Goal: Task Accomplishment & Management: Complete application form

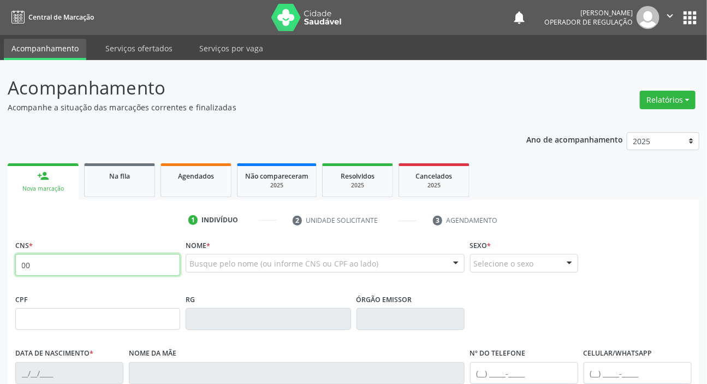
type input "00"
click at [114, 168] on link "Na fila" at bounding box center [119, 180] width 71 height 34
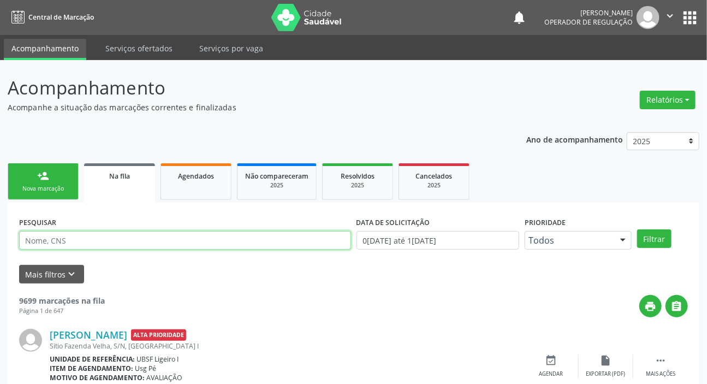
click at [103, 244] on input "text" at bounding box center [185, 240] width 332 height 19
click at [637, 229] on button "Filtrar" at bounding box center [654, 238] width 34 height 19
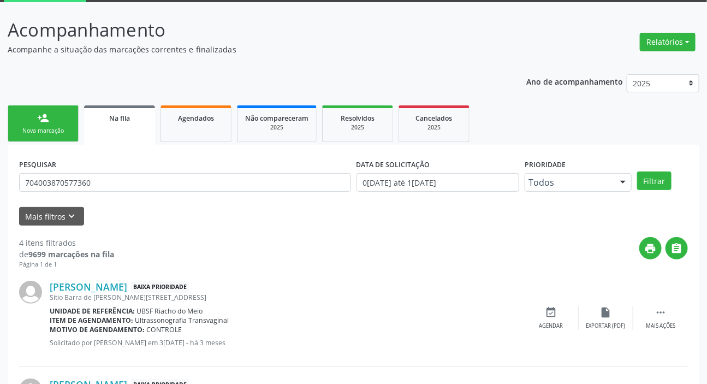
scroll to position [55, 0]
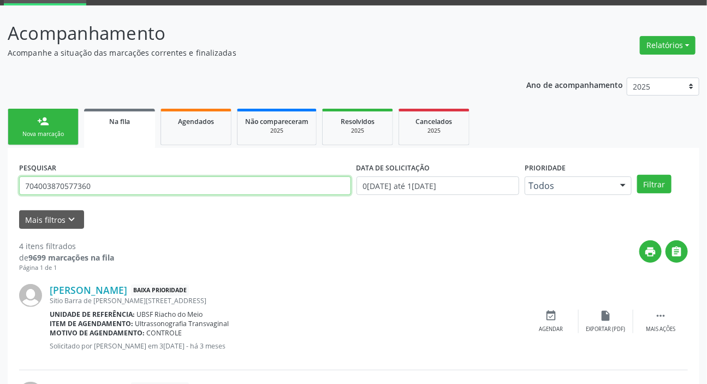
click at [162, 186] on input "704003870577360" at bounding box center [185, 185] width 332 height 19
click at [637, 175] on button "Filtrar" at bounding box center [654, 184] width 34 height 19
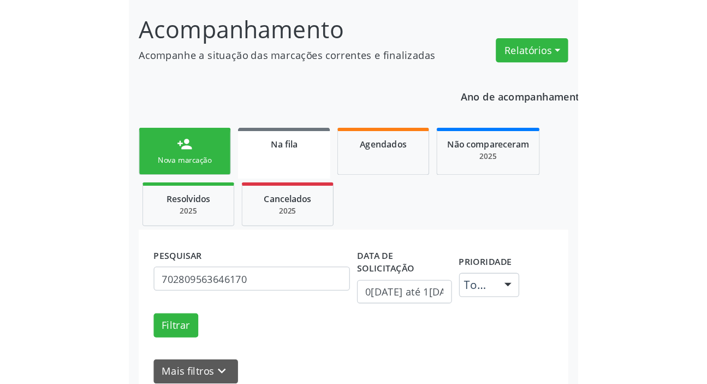
scroll to position [65, 0]
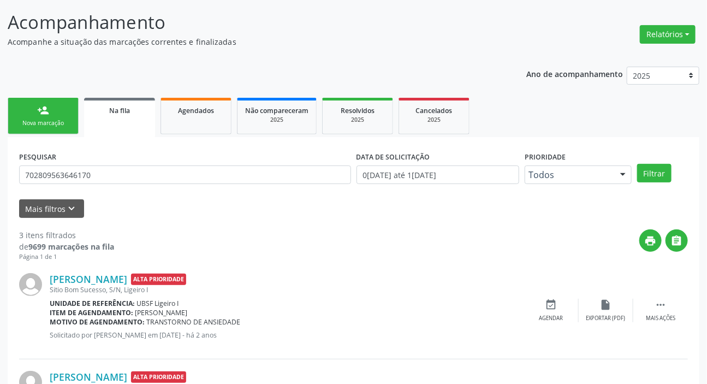
click at [197, 164] on div "PESQUISAR 702809563646170" at bounding box center [184, 169] width 337 height 43
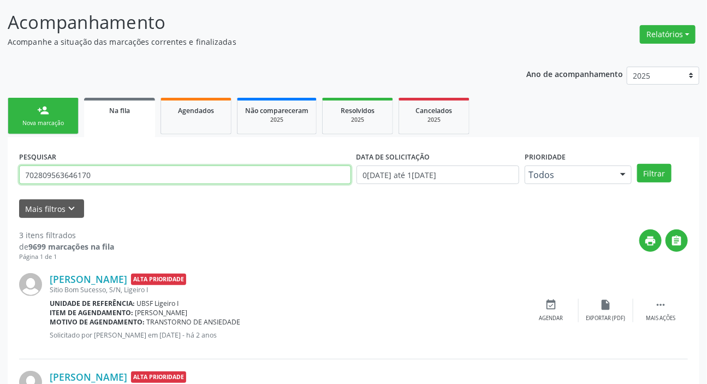
click at [188, 181] on input "702809563646170" at bounding box center [185, 174] width 332 height 19
click at [637, 164] on button "Filtrar" at bounding box center [654, 173] width 34 height 19
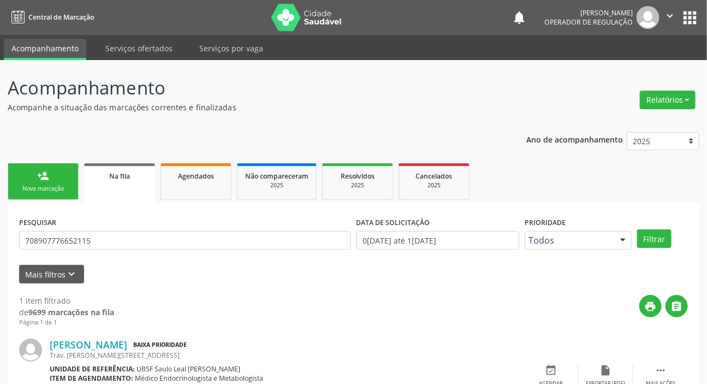
scroll to position [59, 0]
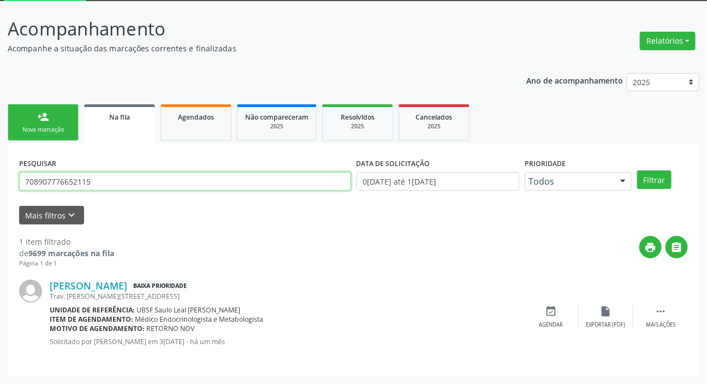
click at [198, 179] on input "708907776652115" at bounding box center [185, 181] width 332 height 19
click at [637, 170] on button "Filtrar" at bounding box center [654, 179] width 34 height 19
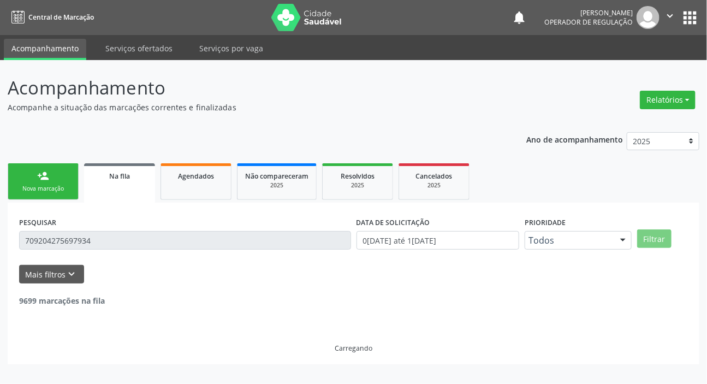
scroll to position [0, 0]
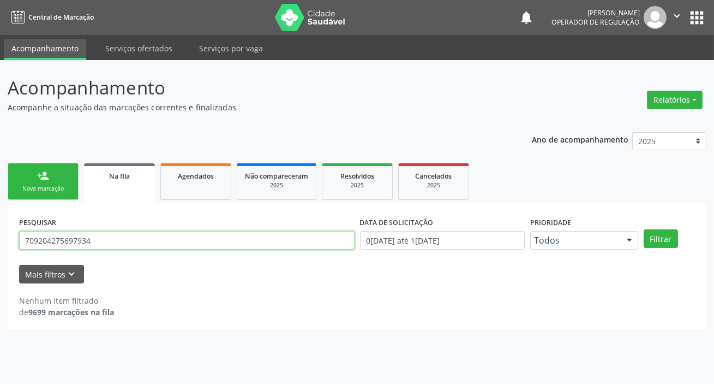
click at [75, 240] on input "709204275697934" at bounding box center [187, 240] width 336 height 19
click at [644, 229] on button "Filtrar" at bounding box center [661, 238] width 34 height 19
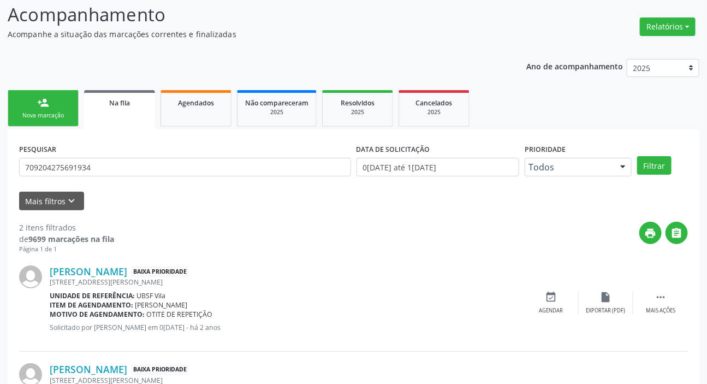
scroll to position [157, 0]
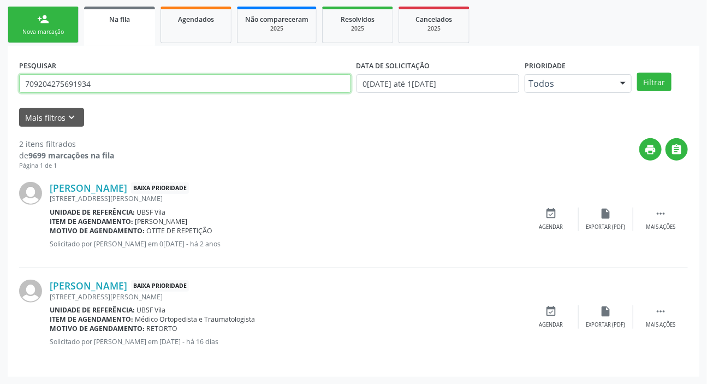
click at [93, 82] on input "709204275691934" at bounding box center [185, 83] width 332 height 19
click at [637, 73] on button "Filtrar" at bounding box center [654, 82] width 34 height 19
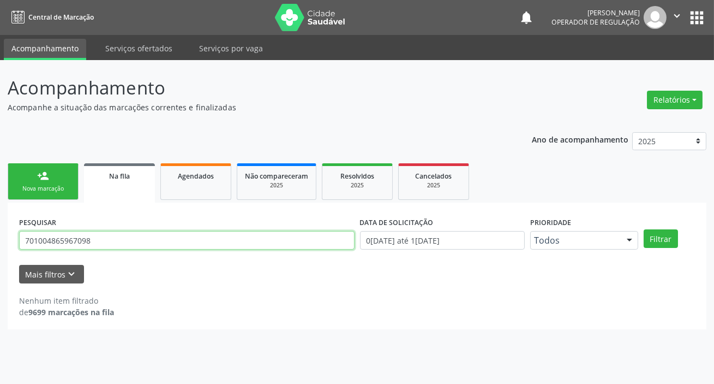
click at [113, 243] on input "701004865967098" at bounding box center [187, 240] width 336 height 19
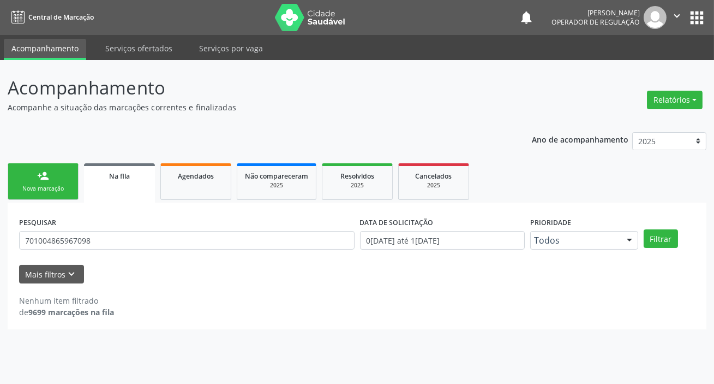
click at [157, 141] on div "Ano de acompanhamento 2025 2024 2023 2022 2021 person_add Nova marcação Na fila…" at bounding box center [357, 226] width 699 height 205
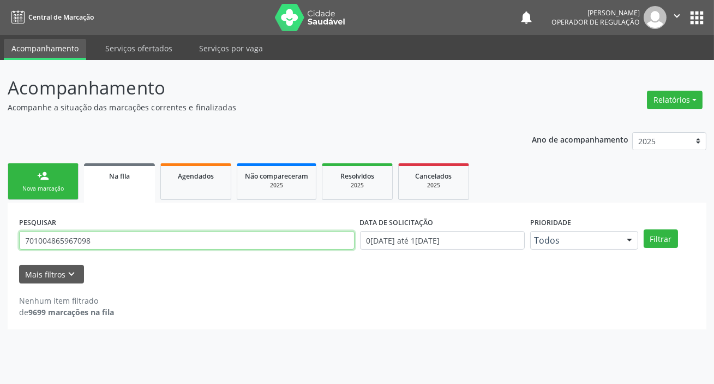
click at [46, 241] on input "701004865967098" at bounding box center [187, 240] width 336 height 19
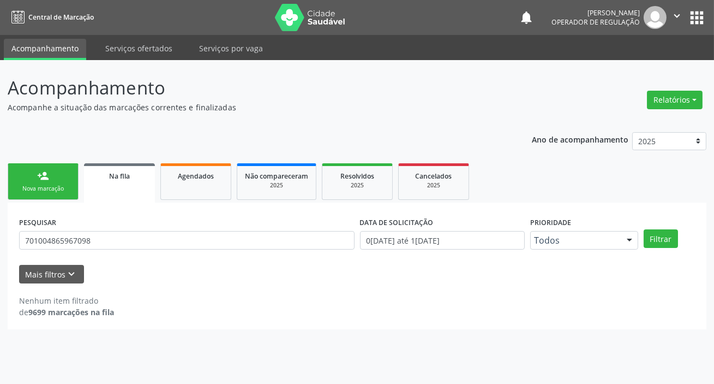
drag, startPoint x: 162, startPoint y: 274, endPoint x: 174, endPoint y: 301, distance: 29.5
click at [162, 274] on div "Mais filtros keyboard_arrow_down" at bounding box center [357, 274] width 682 height 19
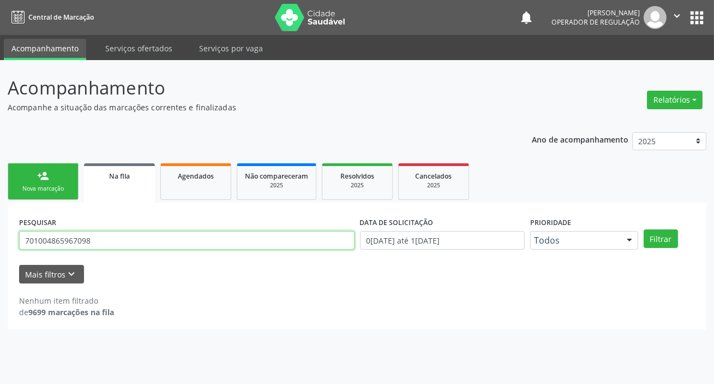
click at [70, 240] on input "701004865967098" at bounding box center [187, 240] width 336 height 19
click at [644, 229] on button "Filtrar" at bounding box center [661, 238] width 34 height 19
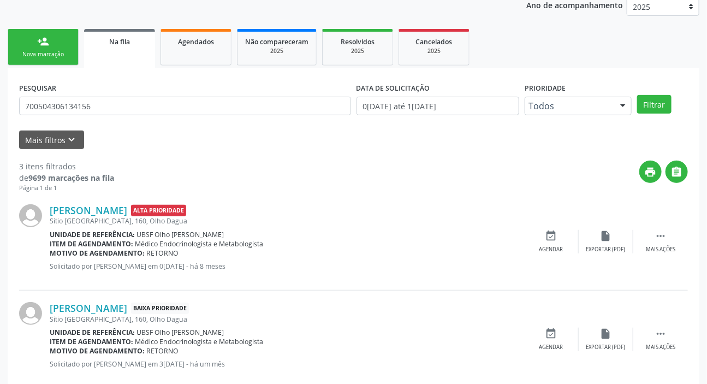
scroll to position [105, 0]
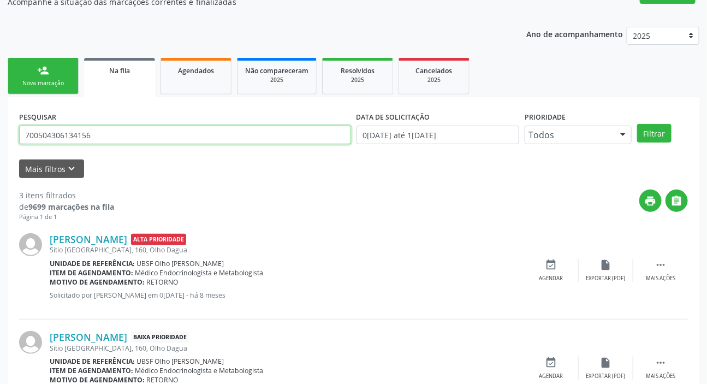
click at [134, 136] on input "700504306134156" at bounding box center [185, 135] width 332 height 19
type input "700007981299610"
click at [637, 124] on button "Filtrar" at bounding box center [654, 133] width 34 height 19
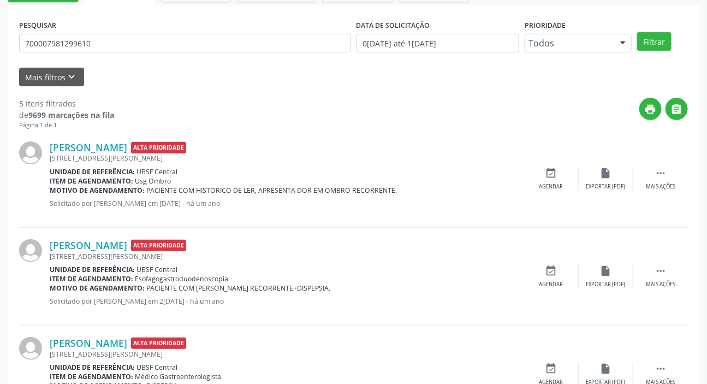
scroll to position [152, 0]
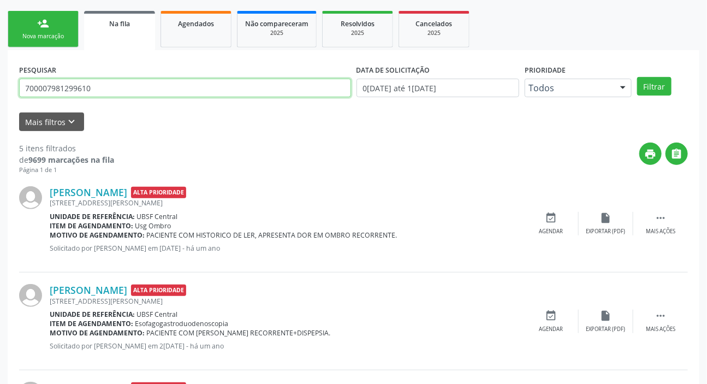
click at [127, 91] on input "700007981299610" at bounding box center [185, 88] width 332 height 19
click at [127, 92] on input "700007981299610" at bounding box center [185, 88] width 332 height 19
click at [128, 93] on input "700007981299610" at bounding box center [185, 88] width 332 height 19
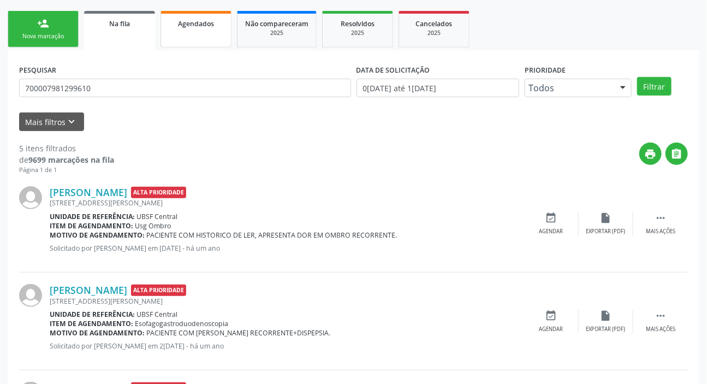
click at [195, 35] on link "Agendados" at bounding box center [195, 29] width 71 height 37
select select "8"
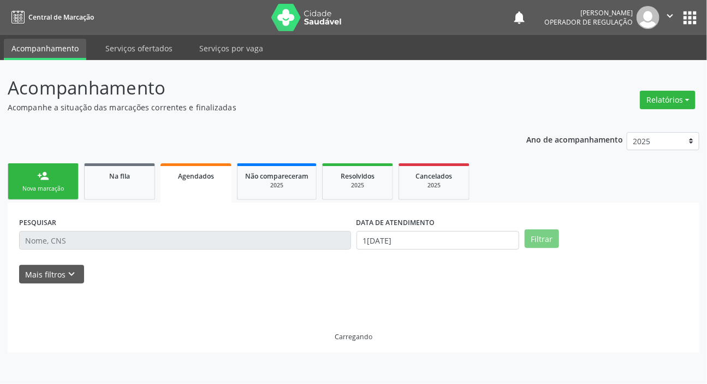
scroll to position [0, 0]
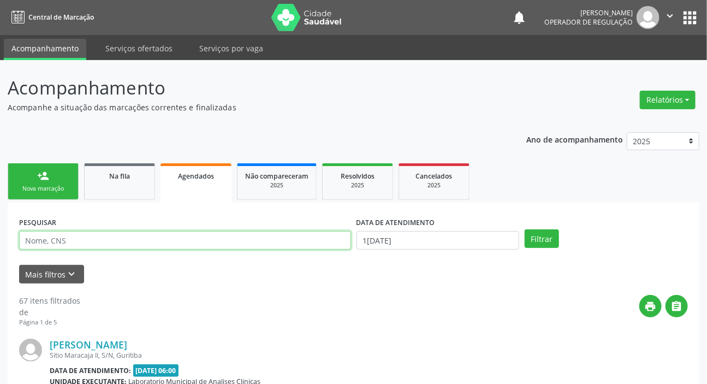
click at [208, 245] on input "text" at bounding box center [185, 240] width 332 height 19
paste input "709204275691934"
type input "709204275691934"
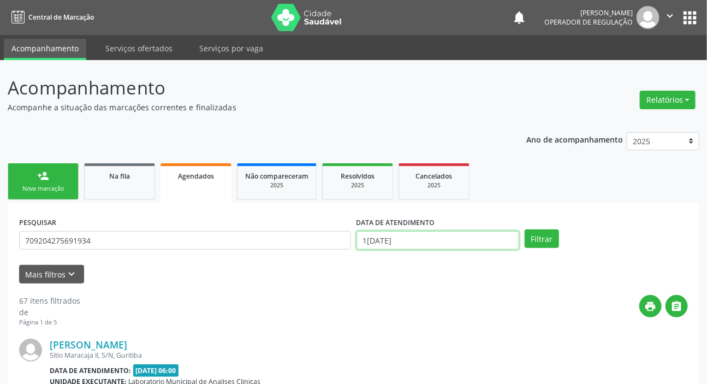
click at [391, 243] on input "1[DATE]" at bounding box center [437, 240] width 163 height 19
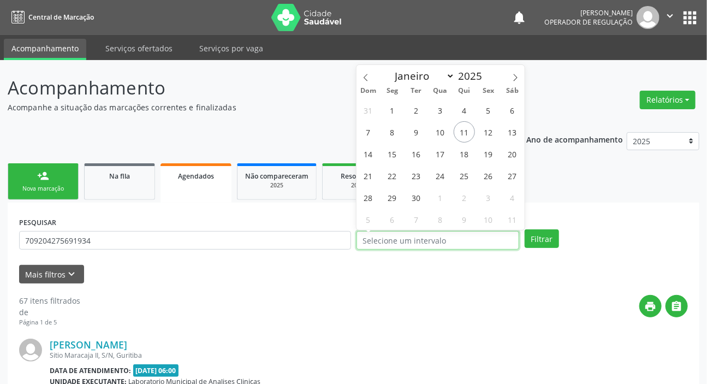
click at [524, 229] on button "Filtrar" at bounding box center [541, 238] width 34 height 19
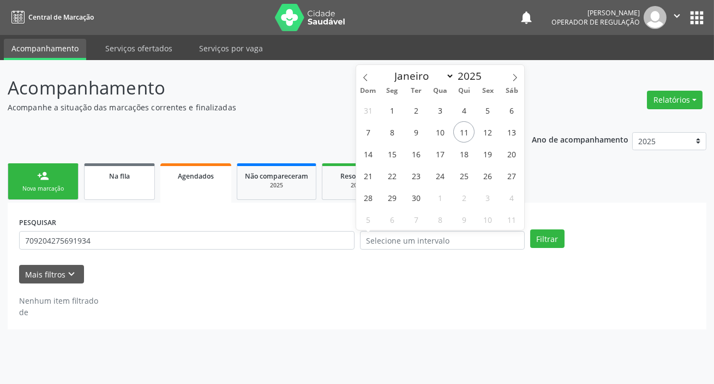
click at [142, 187] on link "Na fila" at bounding box center [119, 181] width 71 height 37
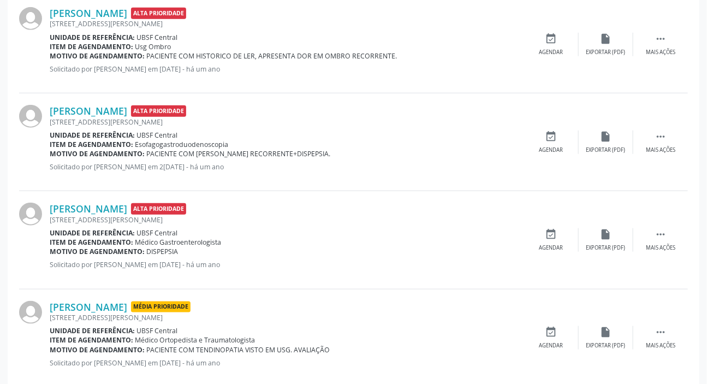
scroll to position [450, 0]
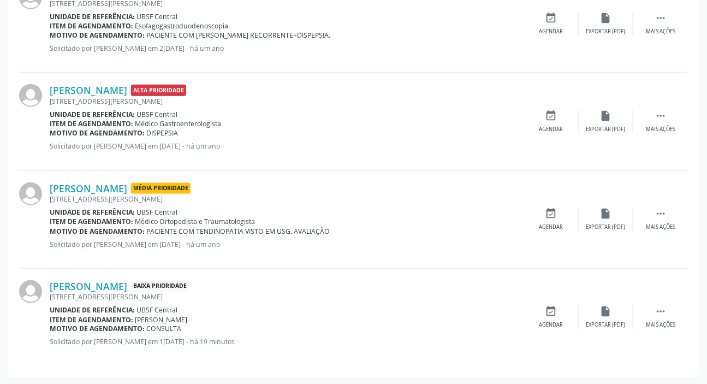
drag, startPoint x: 421, startPoint y: 212, endPoint x: 398, endPoint y: 256, distance: 49.8
click at [421, 212] on div "Unidade de referência: [GEOGRAPHIC_DATA]" at bounding box center [287, 211] width 474 height 9
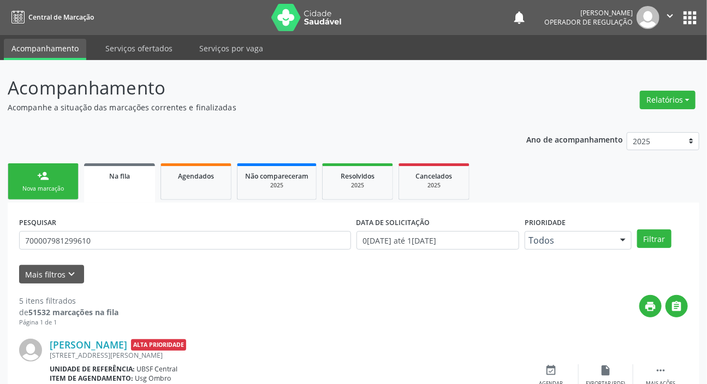
scroll to position [0, 0]
click at [35, 192] on div "Nova marcação" at bounding box center [43, 188] width 55 height 8
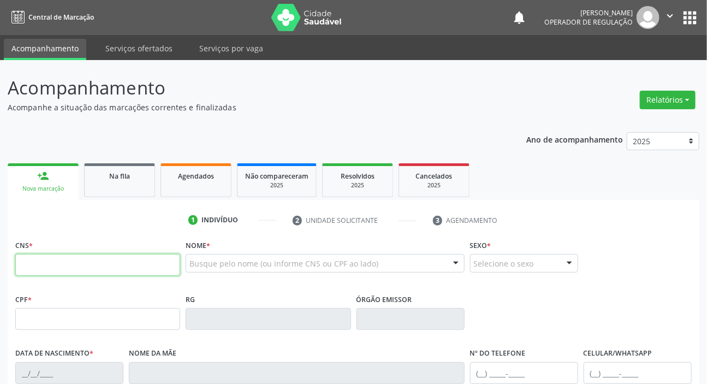
click at [58, 264] on input "text" at bounding box center [97, 265] width 165 height 22
type input "704 2012 1898 2581"
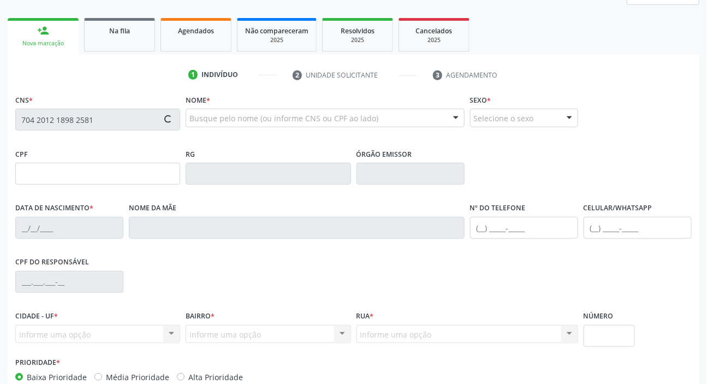
scroll to position [207, 0]
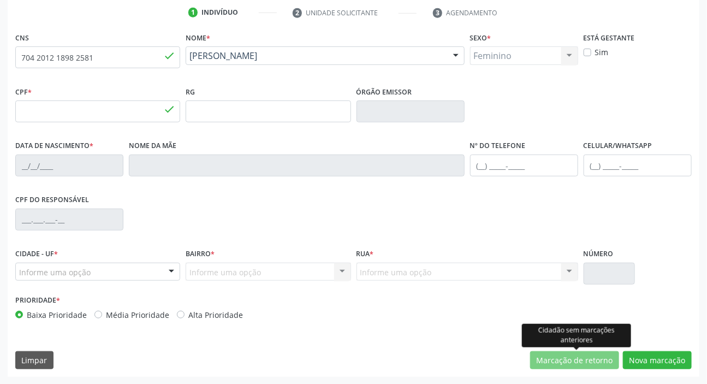
type input "872.447.724-91"
type input "[DATE]"
type input "[PERSON_NAME]"
type input "[PHONE_NUMBER]"
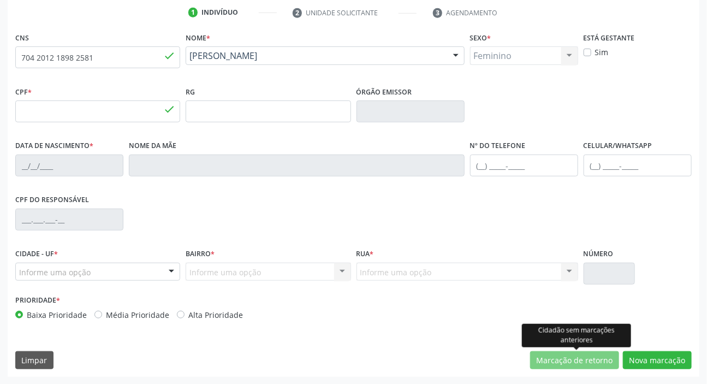
type input "S/N"
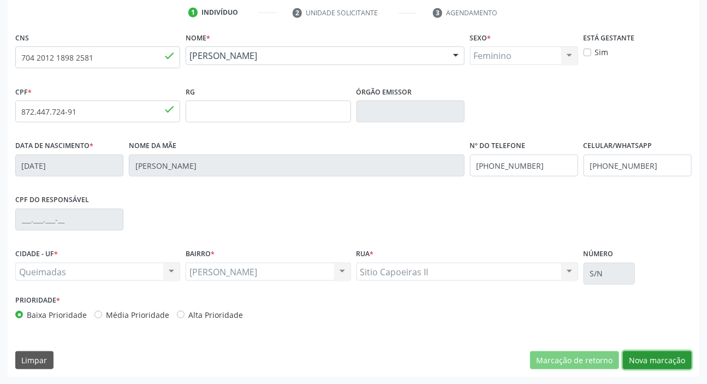
click at [663, 357] on button "Nova marcação" at bounding box center [657, 360] width 69 height 19
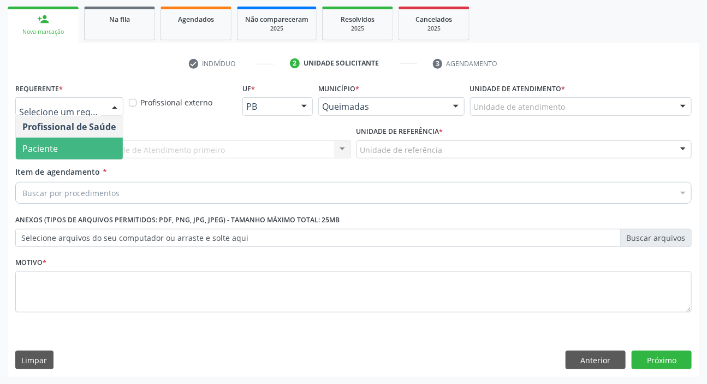
click at [85, 145] on span "Paciente" at bounding box center [69, 149] width 107 height 22
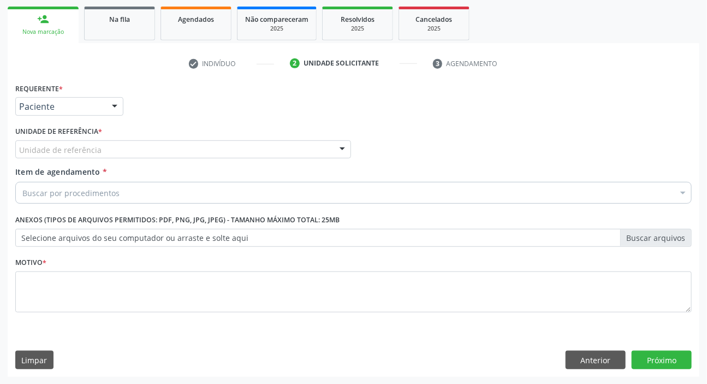
click at [115, 150] on div "Unidade de referência" at bounding box center [183, 149] width 336 height 19
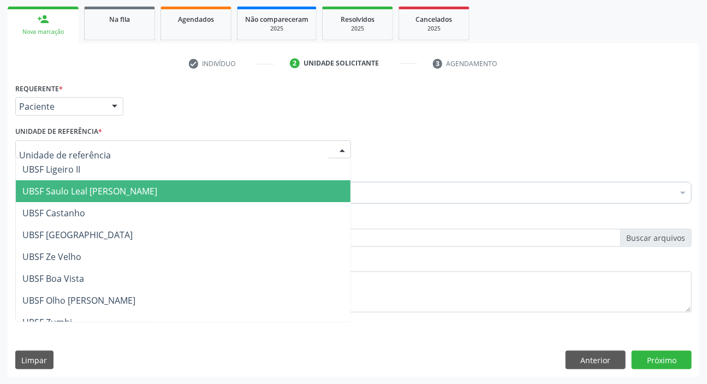
click at [108, 190] on span "UBSF Saulo Leal [PERSON_NAME]" at bounding box center [89, 191] width 135 height 12
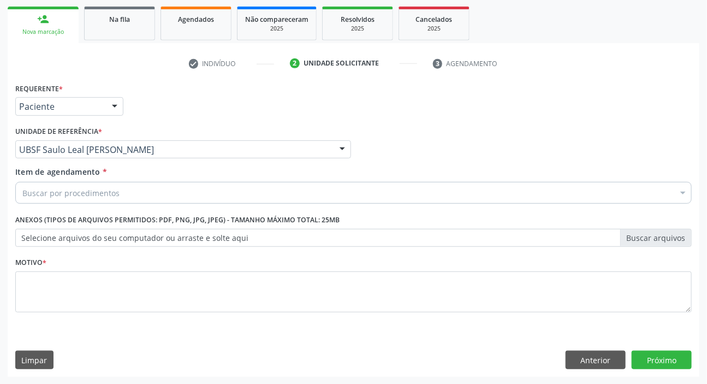
click at [147, 199] on div "Buscar por procedimentos" at bounding box center [353, 193] width 676 height 22
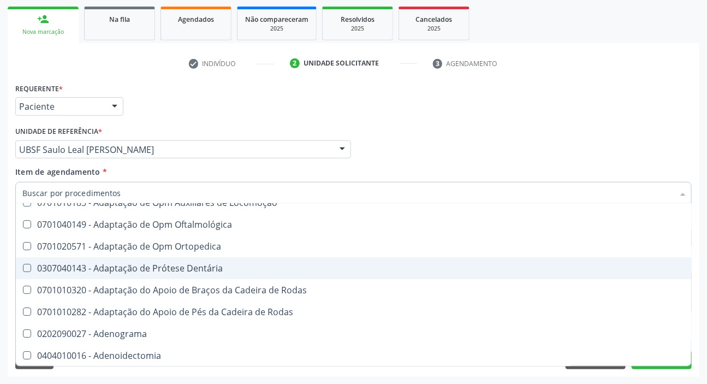
scroll to position [1736, 0]
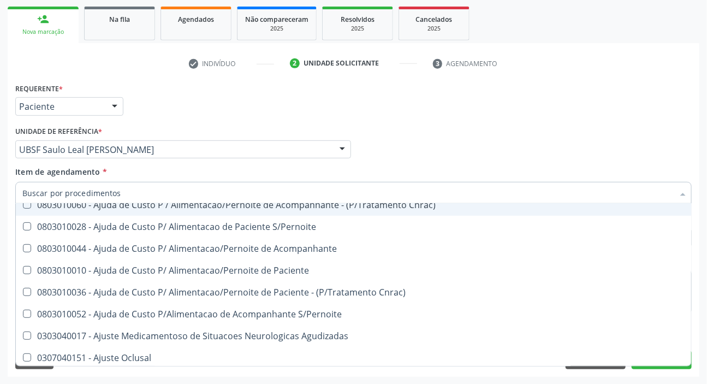
type input "E"
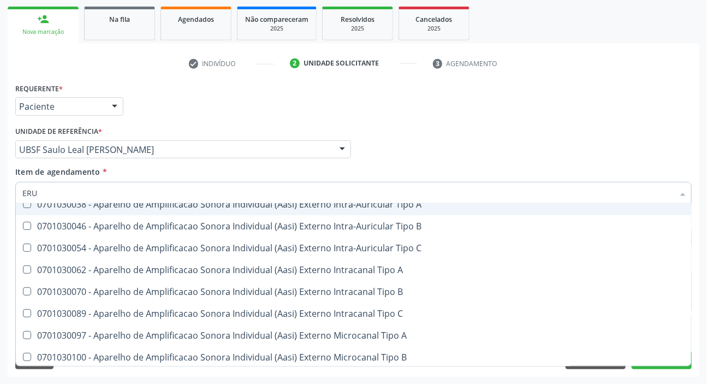
scroll to position [0, 0]
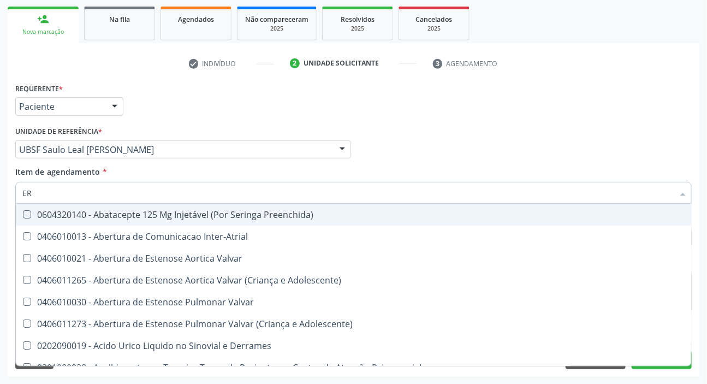
type input "E"
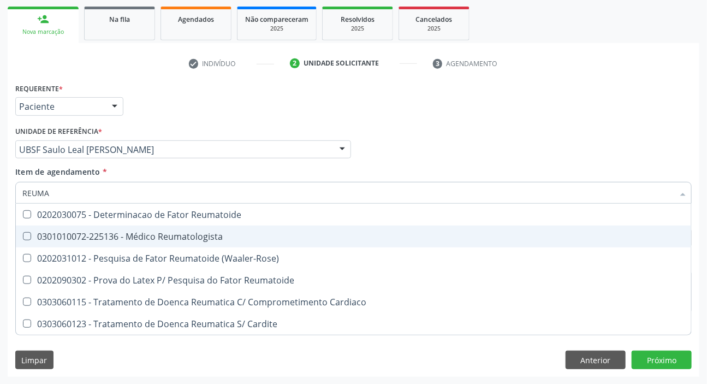
type input "REUMAT"
click at [176, 235] on div "0301010072-225136 - Médico Reumatologista" at bounding box center [353, 236] width 662 height 9
checkbox Reumatologista "true"
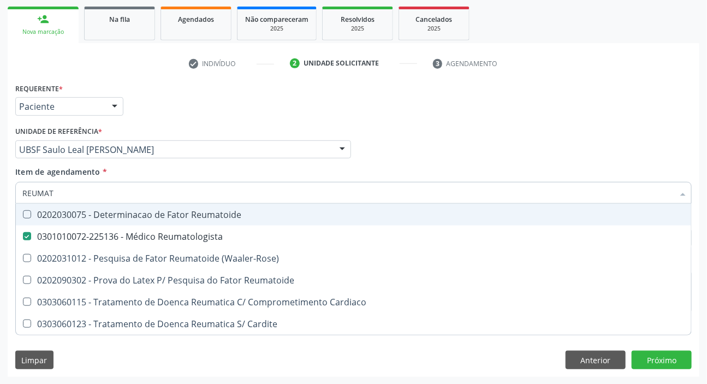
drag, startPoint x: 339, startPoint y: 166, endPoint x: 333, endPoint y: 180, distance: 14.9
click at [339, 167] on div "Item de agendamento * REUMAT Desfazer seleção 0202030075 - Determinacao de Fato…" at bounding box center [353, 183] width 676 height 34
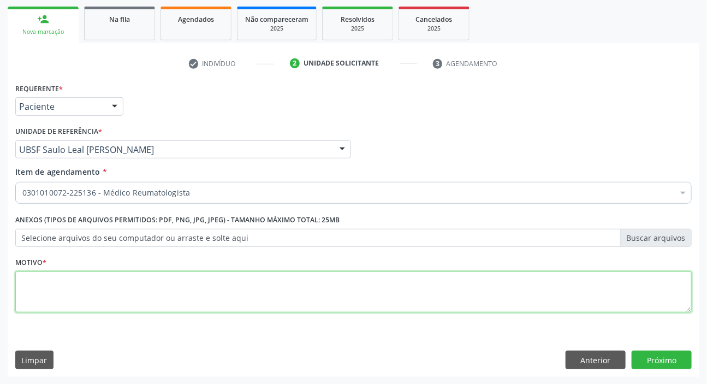
click at [276, 286] on textarea at bounding box center [353, 291] width 676 height 41
type textarea "3023"
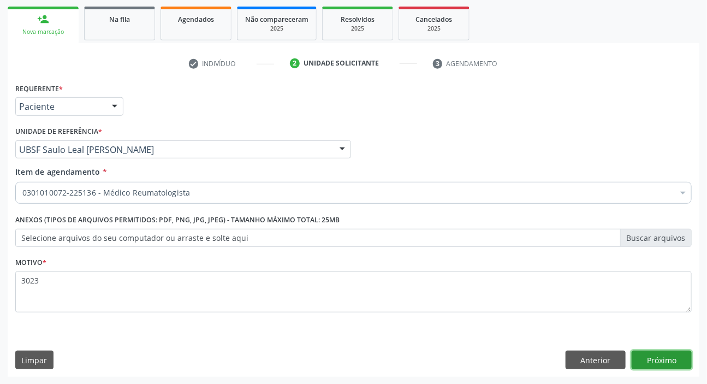
click at [651, 350] on button "Próximo" at bounding box center [661, 359] width 60 height 19
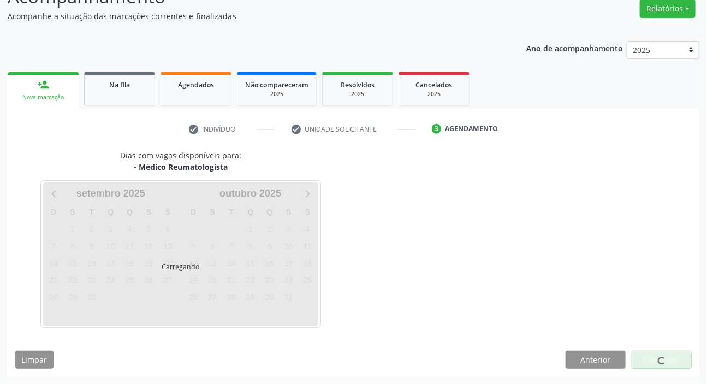
scroll to position [91, 0]
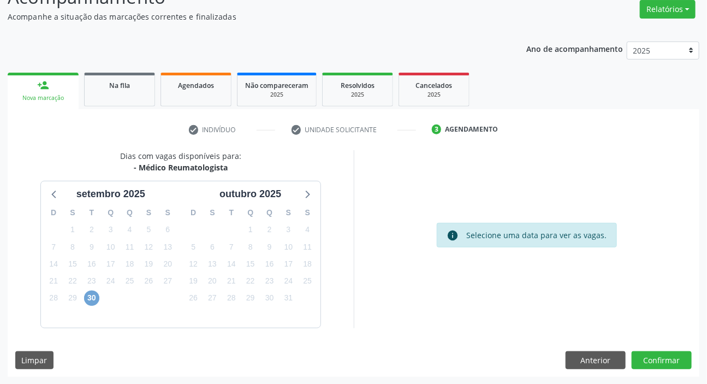
click at [89, 295] on span "30" at bounding box center [91, 297] width 15 height 15
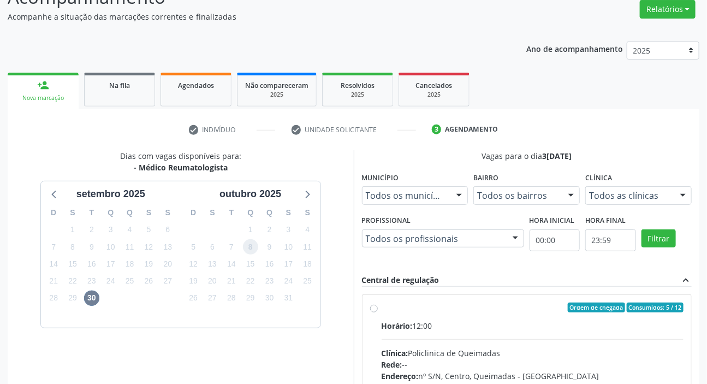
click at [248, 246] on span "8" at bounding box center [250, 246] width 15 height 15
click at [115, 84] on span "Na fila" at bounding box center [119, 85] width 21 height 9
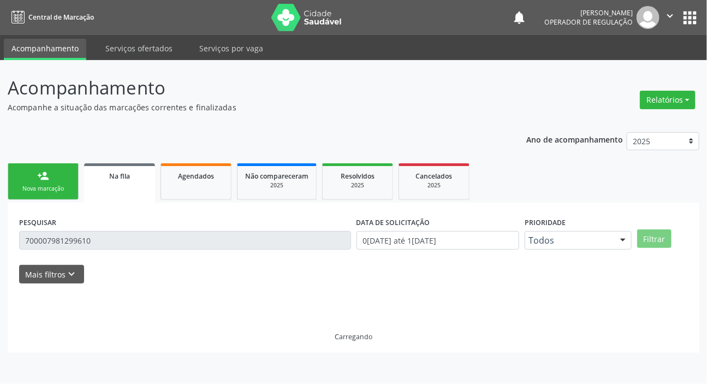
scroll to position [0, 0]
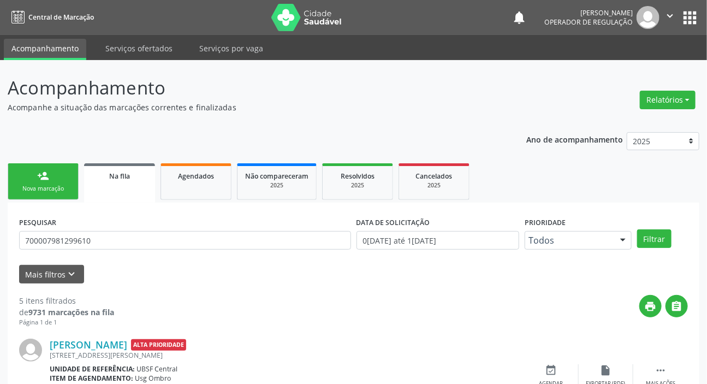
click at [40, 179] on div "person_add" at bounding box center [43, 176] width 12 height 12
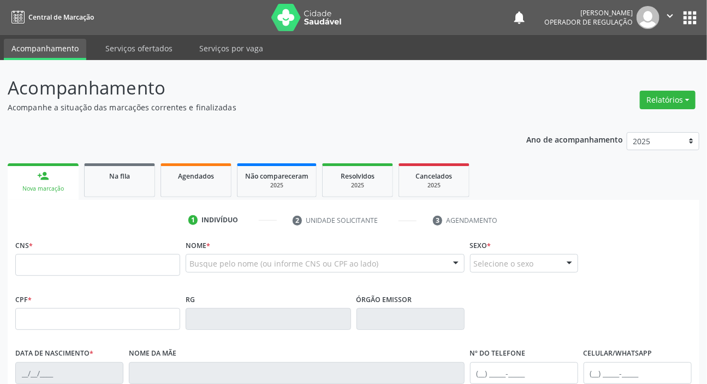
click at [58, 188] on div "Nova marcação" at bounding box center [43, 188] width 56 height 8
click at [55, 267] on input "text" at bounding box center [97, 265] width 165 height 22
type input "702 4010 8110 7623"
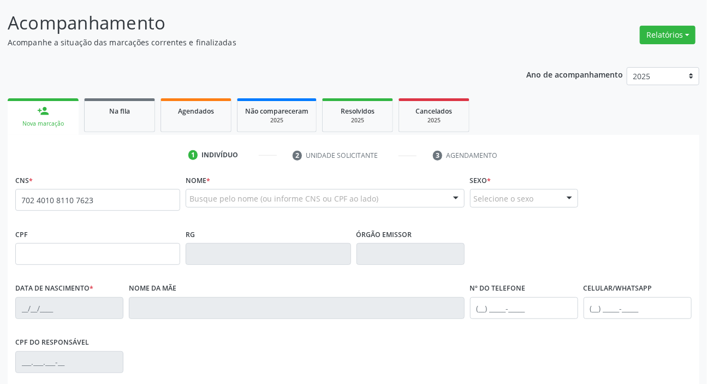
scroll to position [207, 0]
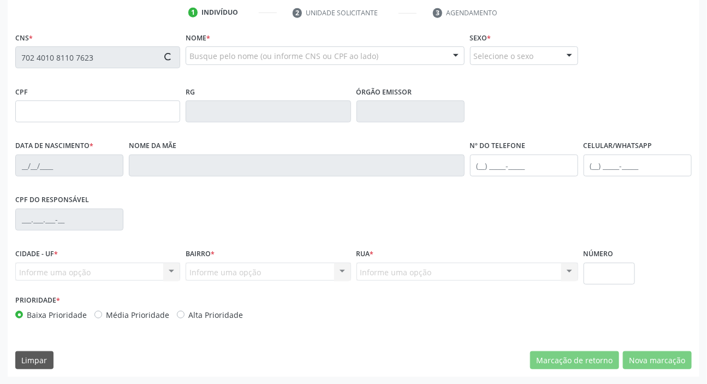
type input "029.443.237-09"
type input "[DATE]"
type input "[PERSON_NAME]"
type input "[PHONE_NUMBER]"
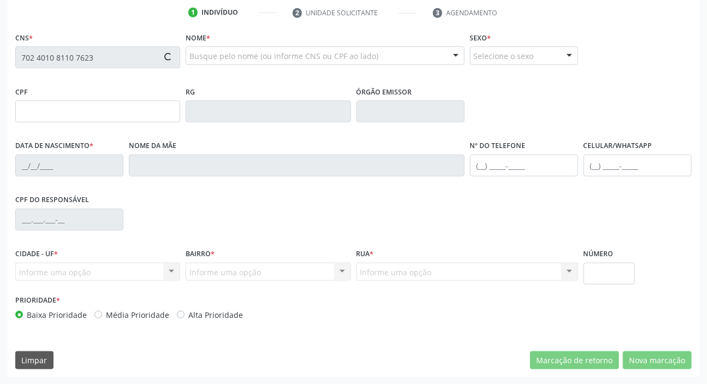
type input "65"
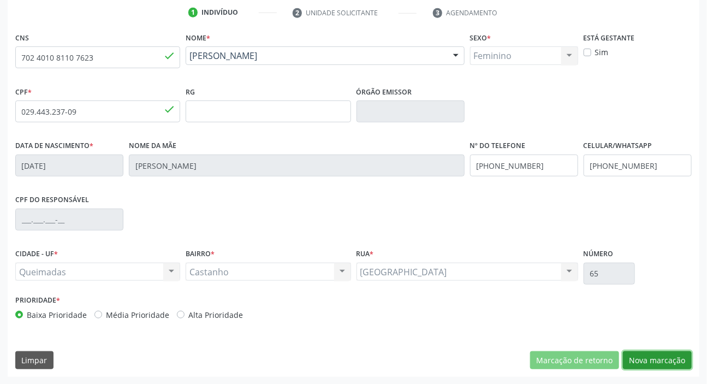
click at [661, 361] on button "Nova marcação" at bounding box center [657, 360] width 69 height 19
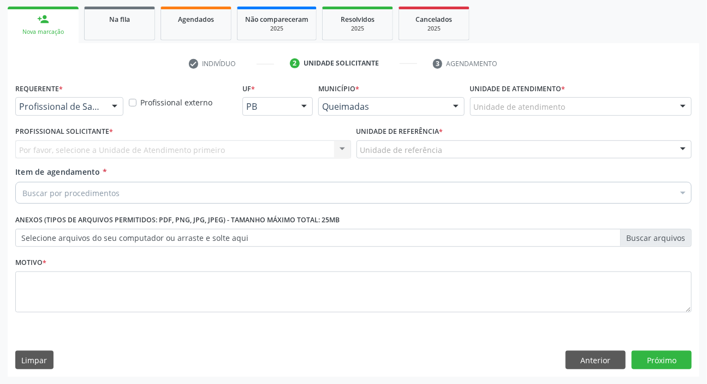
click at [101, 111] on div "Profissional de Saúde" at bounding box center [69, 106] width 108 height 19
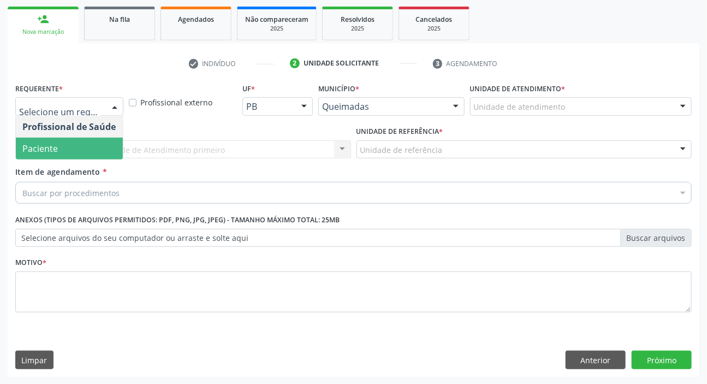
click at [82, 147] on span "Paciente" at bounding box center [69, 149] width 107 height 22
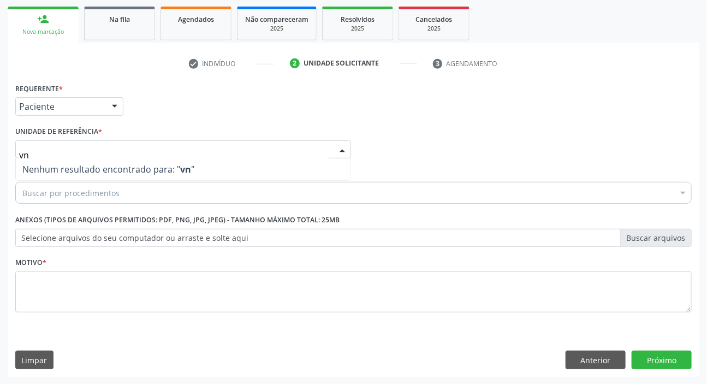
type input "v"
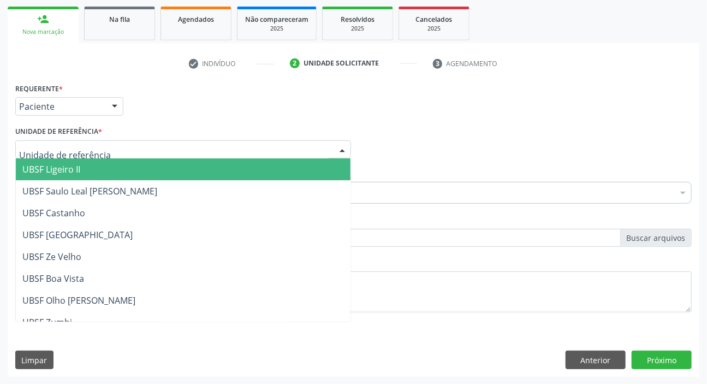
click at [89, 168] on span "UBSF Ligeiro II" at bounding box center [183, 169] width 335 height 22
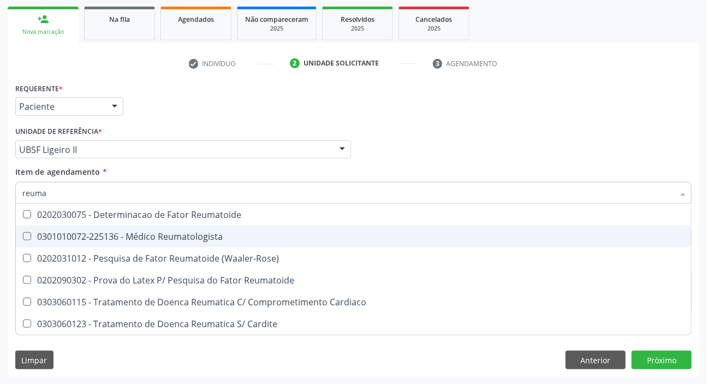
type input "reumat"
click at [186, 238] on div "0301010072-225136 - Médico Reumatologista" at bounding box center [353, 236] width 662 height 9
checkbox Reumatologista "true"
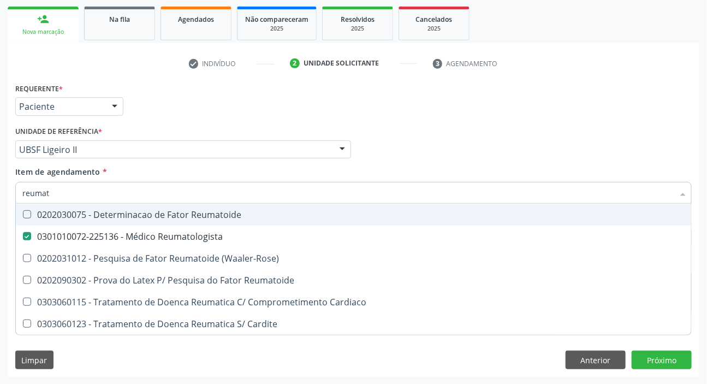
click at [250, 160] on div "Unidade de referência * UBSF Ligeiro II UBSF Ligeiro II UBSF Saulo Leal [PERSON…" at bounding box center [183, 144] width 341 height 43
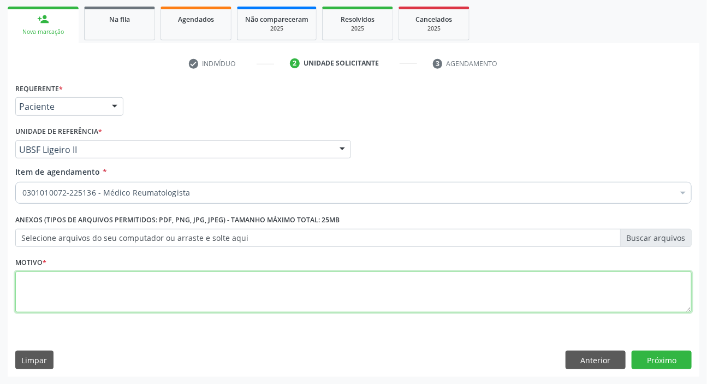
click at [268, 284] on textarea at bounding box center [353, 291] width 676 height 41
type textarea "aaa"
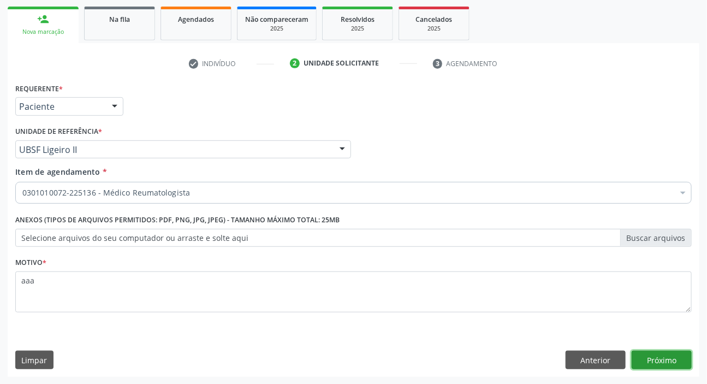
click at [680, 360] on button "Próximo" at bounding box center [661, 359] width 60 height 19
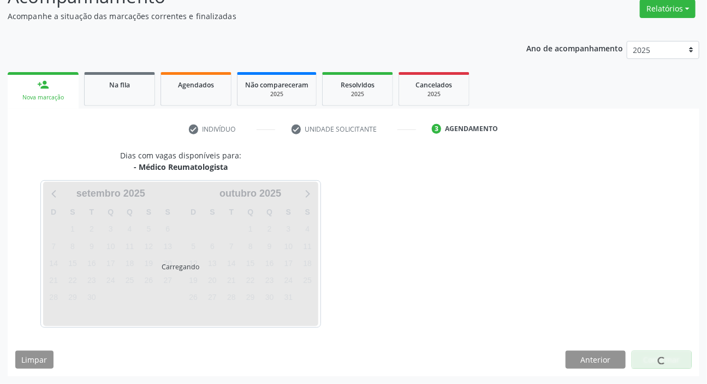
scroll to position [91, 0]
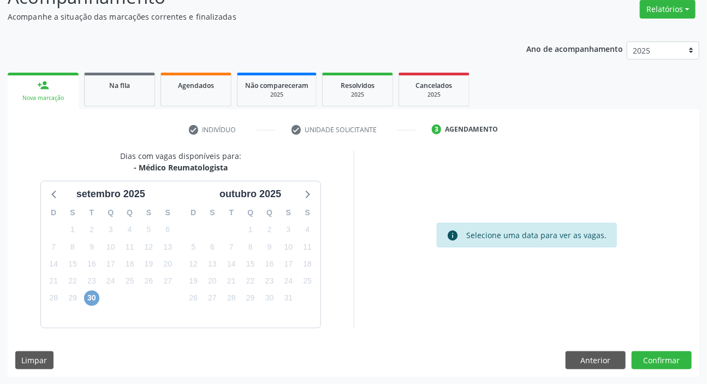
click at [89, 296] on span "30" at bounding box center [91, 297] width 15 height 15
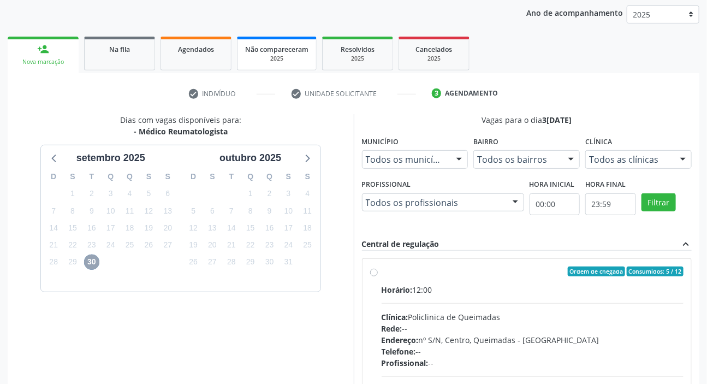
scroll to position [0, 0]
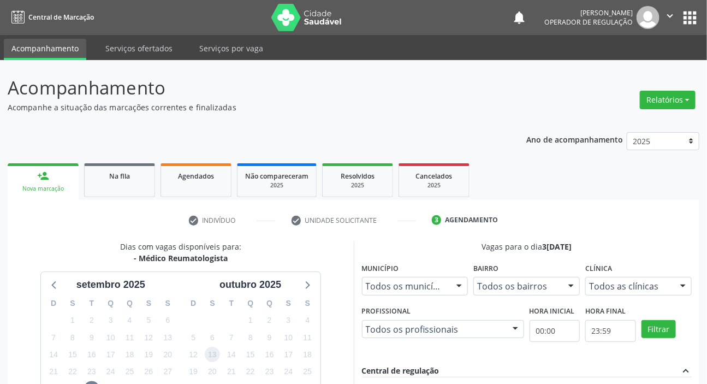
click at [214, 350] on span "13" at bounding box center [212, 354] width 15 height 15
click at [130, 191] on link "Na fila" at bounding box center [119, 180] width 71 height 34
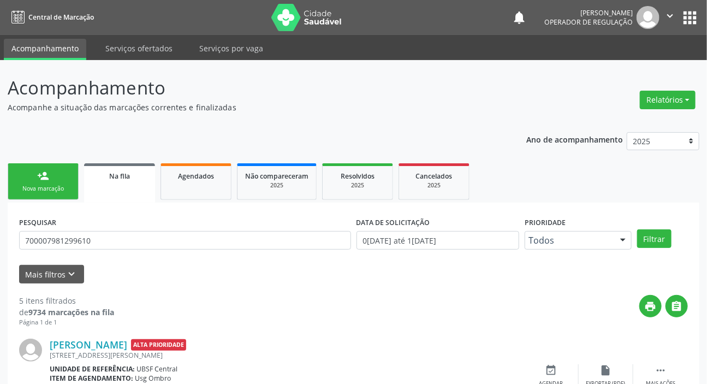
click at [682, 17] on button "apps" at bounding box center [689, 17] width 19 height 19
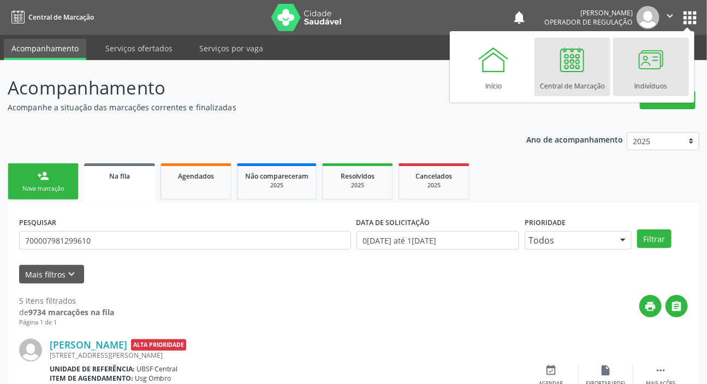
click at [636, 71] on div at bounding box center [650, 59] width 33 height 33
